Goal: Leave review/rating

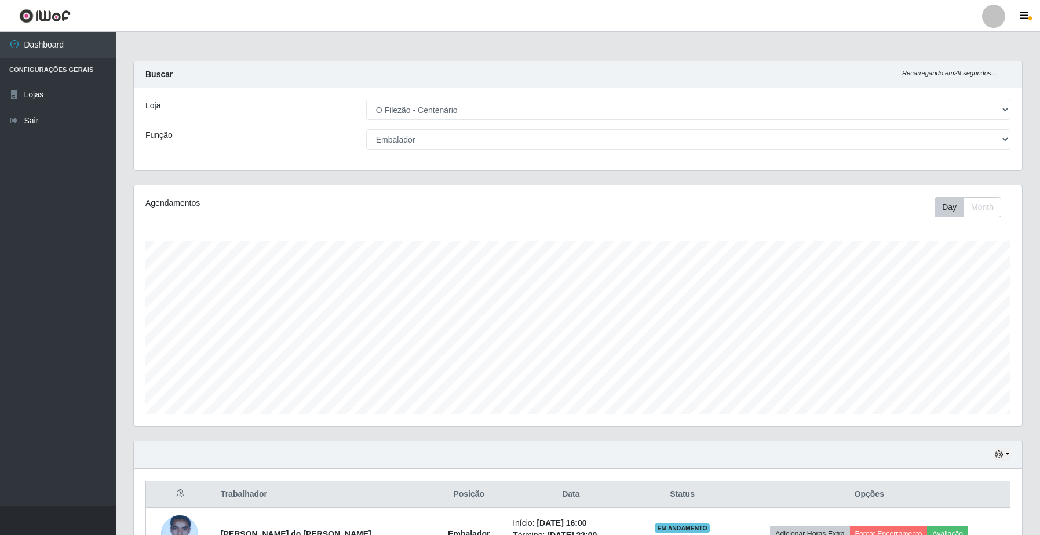
select select "203"
select select "1"
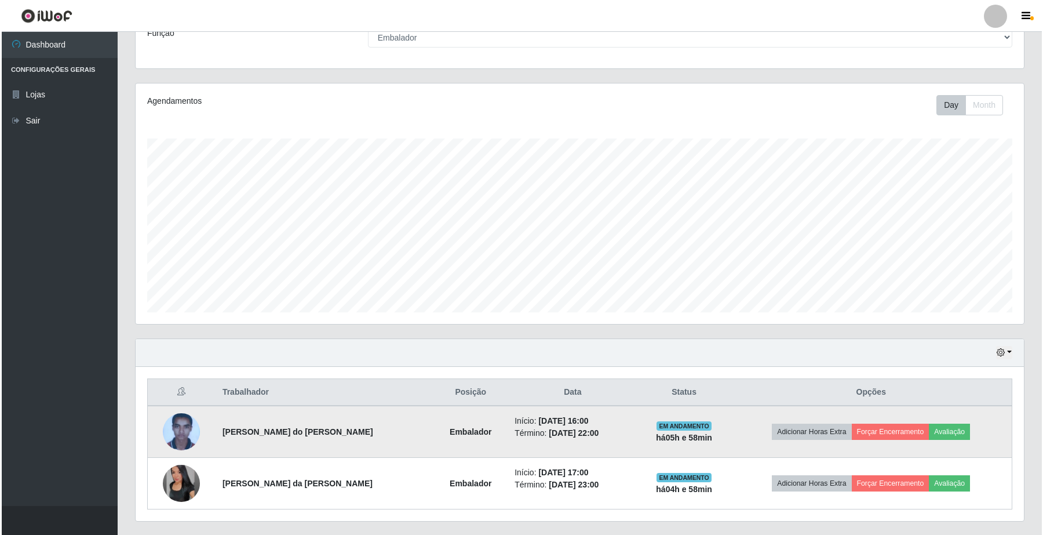
scroll to position [241, 888]
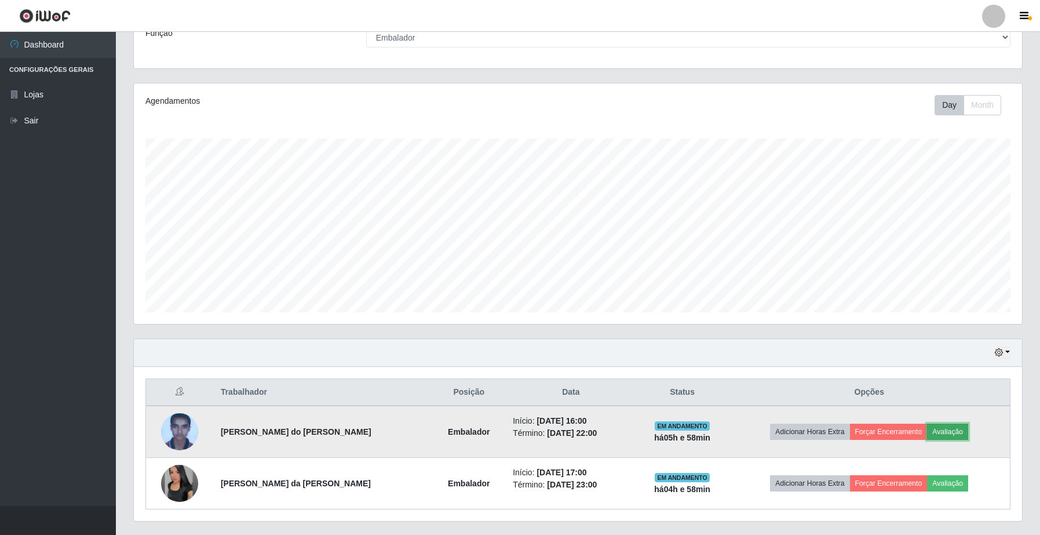
click at [938, 431] on button "Avaliação" at bounding box center [947, 432] width 41 height 16
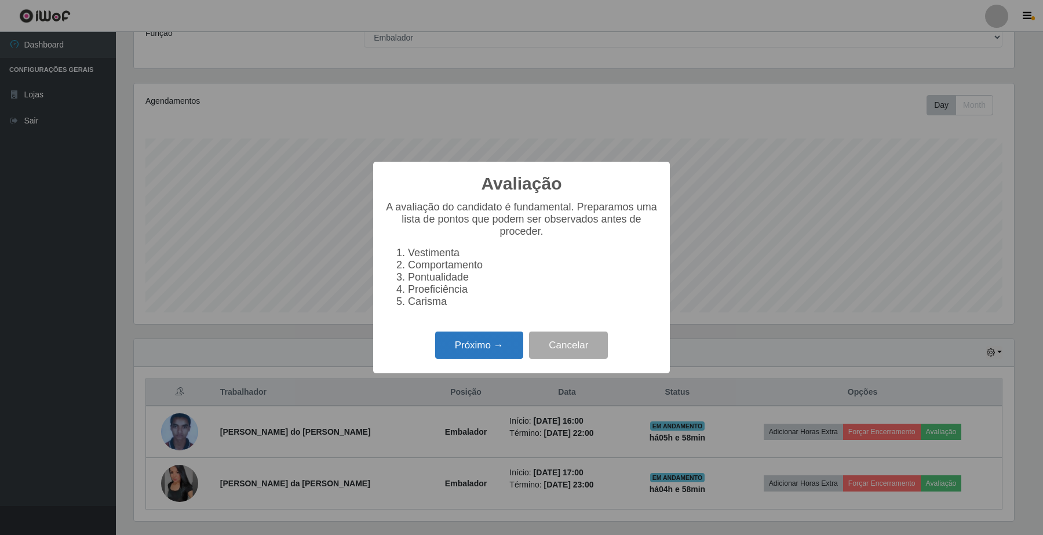
click at [495, 354] on button "Próximo →" at bounding box center [479, 344] width 88 height 27
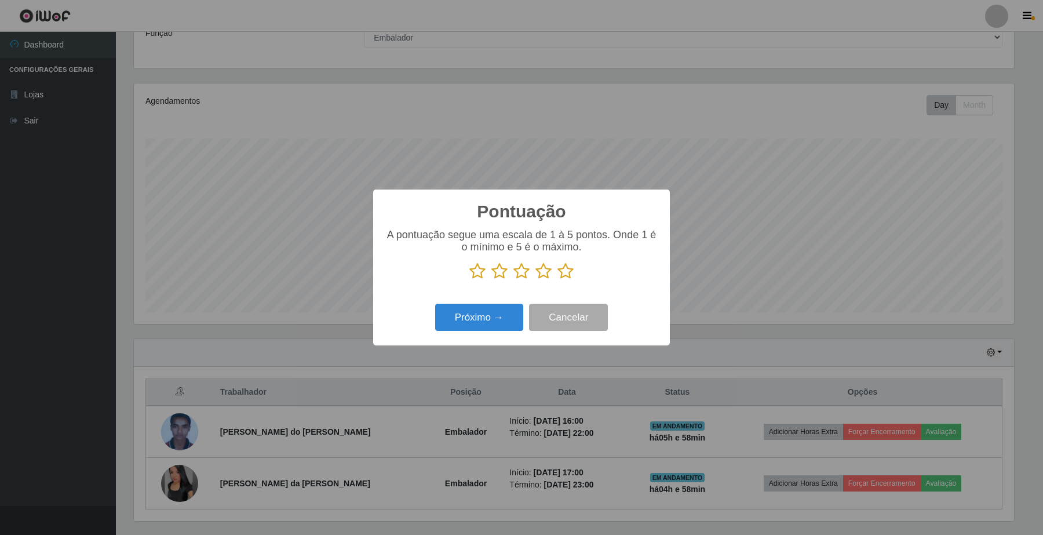
scroll to position [579240, 578600]
click at [562, 273] on icon at bounding box center [565, 271] width 16 height 17
click at [557, 280] on input "radio" at bounding box center [557, 280] width 0 height 0
click at [445, 316] on button "Próximo →" at bounding box center [479, 317] width 88 height 27
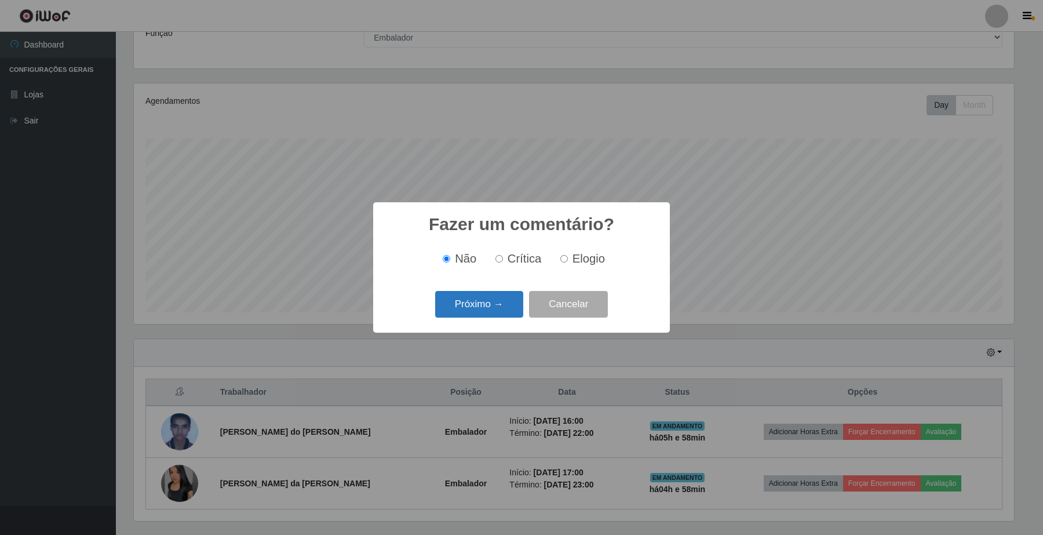
click at [473, 308] on button "Próximo →" at bounding box center [479, 304] width 88 height 27
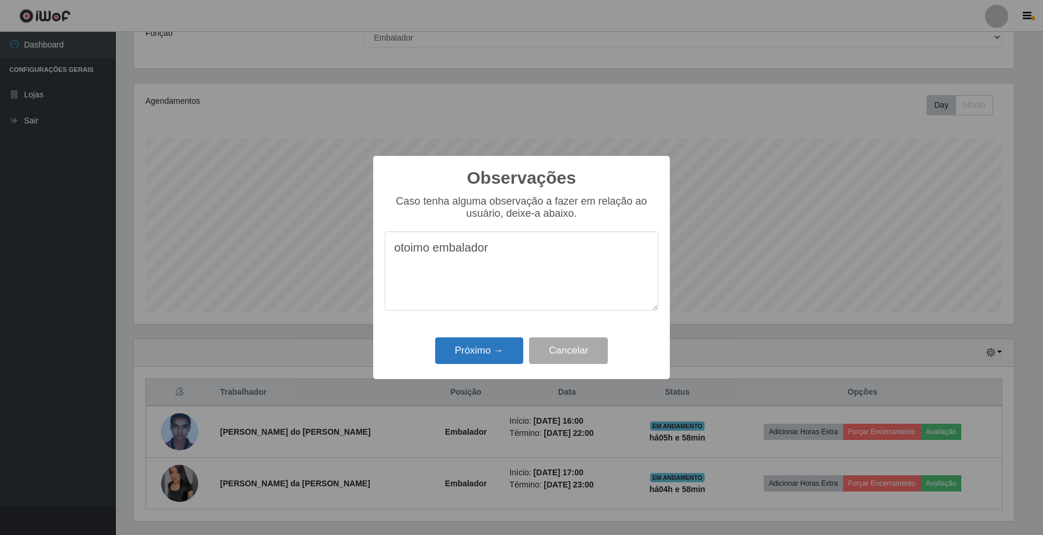
type textarea "otoimo embalador"
click at [483, 354] on button "Próximo →" at bounding box center [479, 350] width 88 height 27
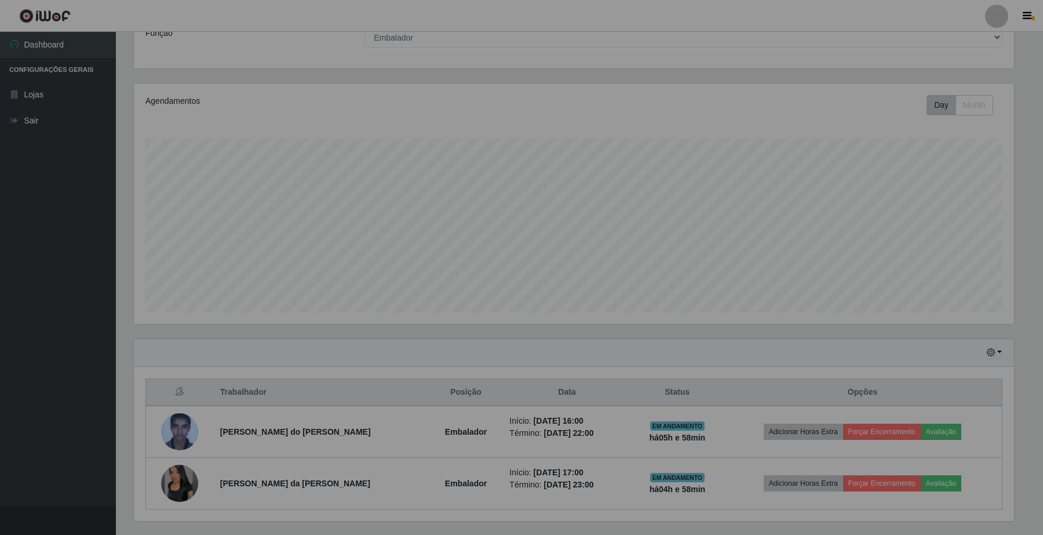
scroll to position [241, 888]
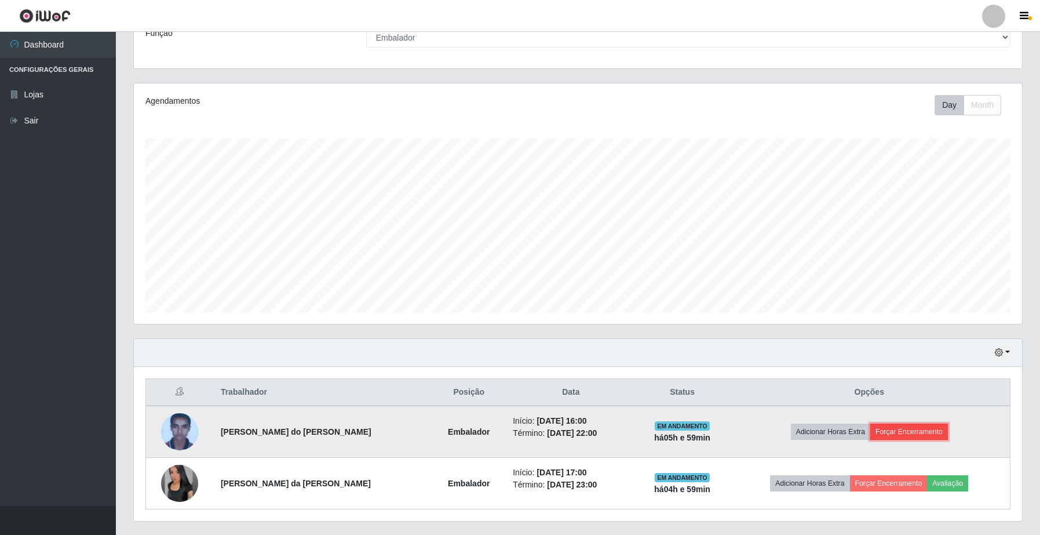
click at [888, 430] on button "Forçar Encerramento" at bounding box center [909, 432] width 78 height 16
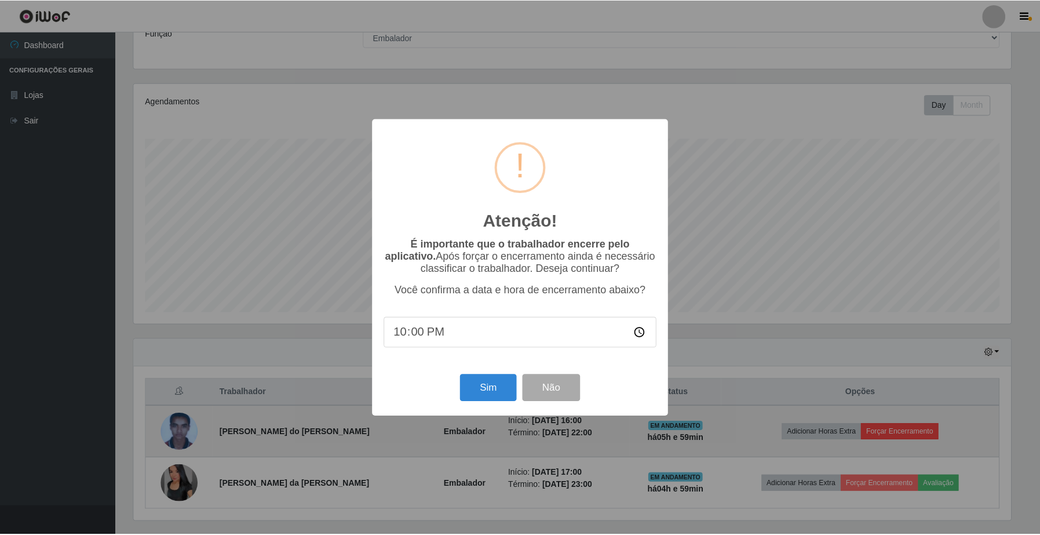
scroll to position [241, 880]
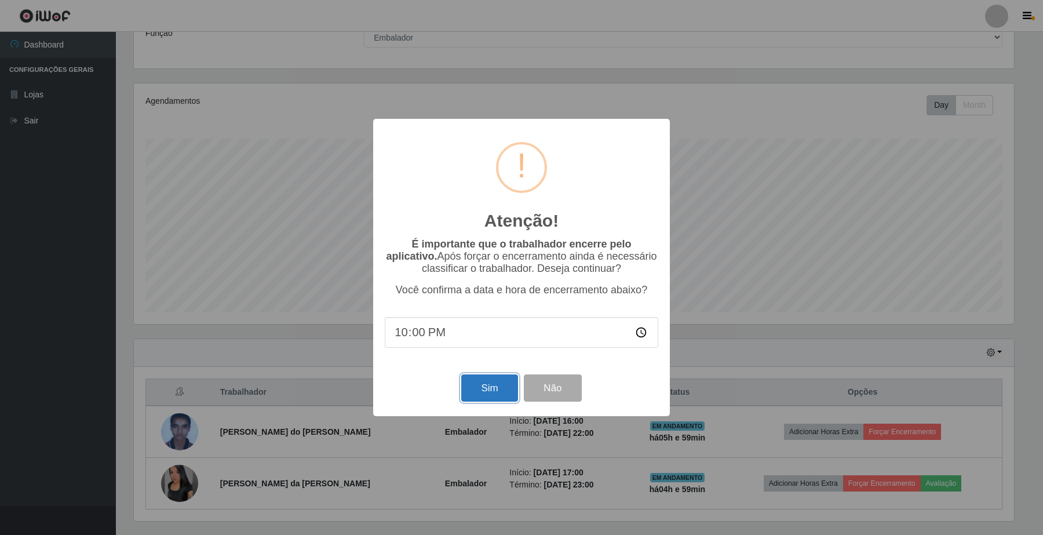
click at [498, 396] on button "Sim" at bounding box center [489, 387] width 56 height 27
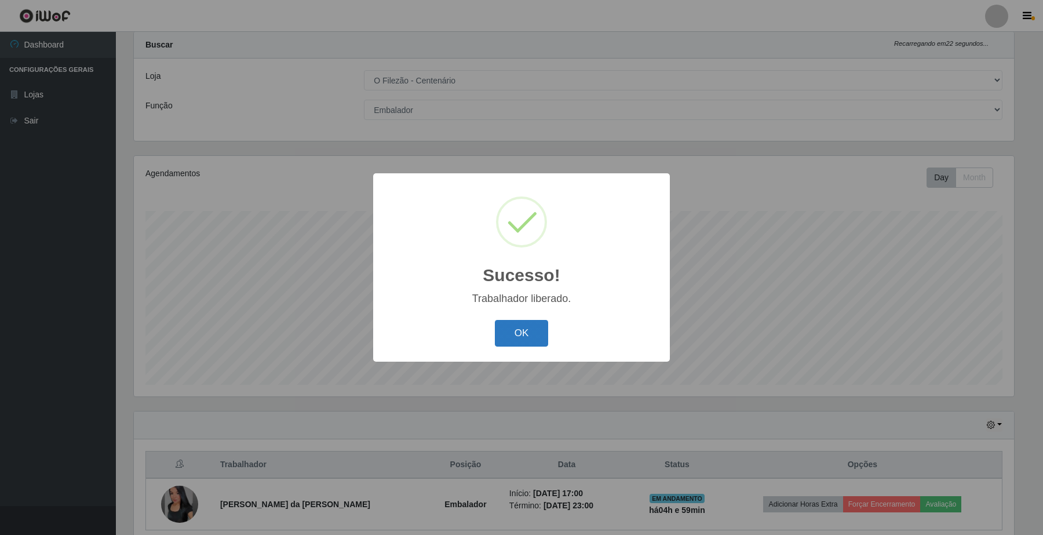
click at [522, 329] on button "OK" at bounding box center [522, 333] width 54 height 27
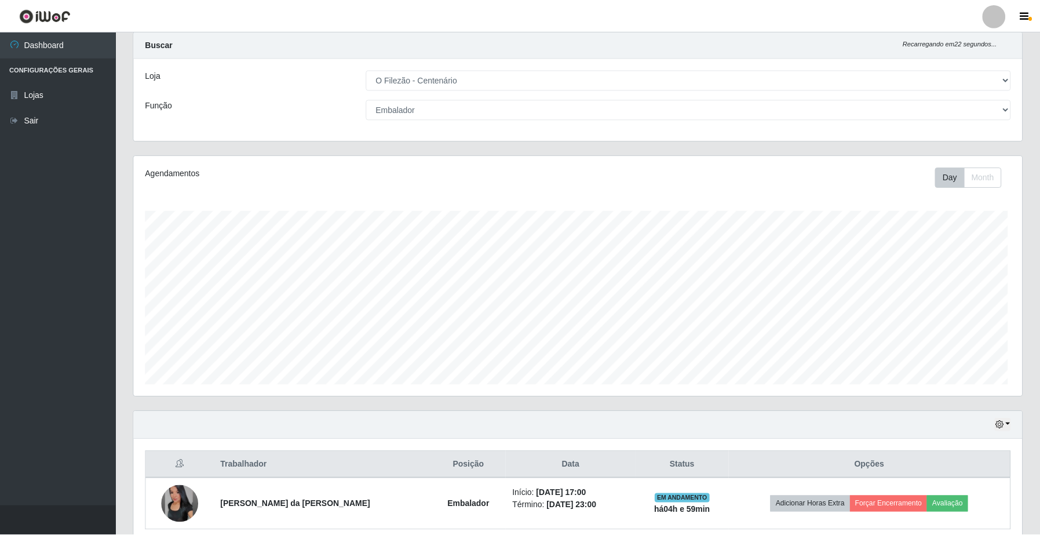
scroll to position [241, 888]
